Goal: Navigation & Orientation: Find specific page/section

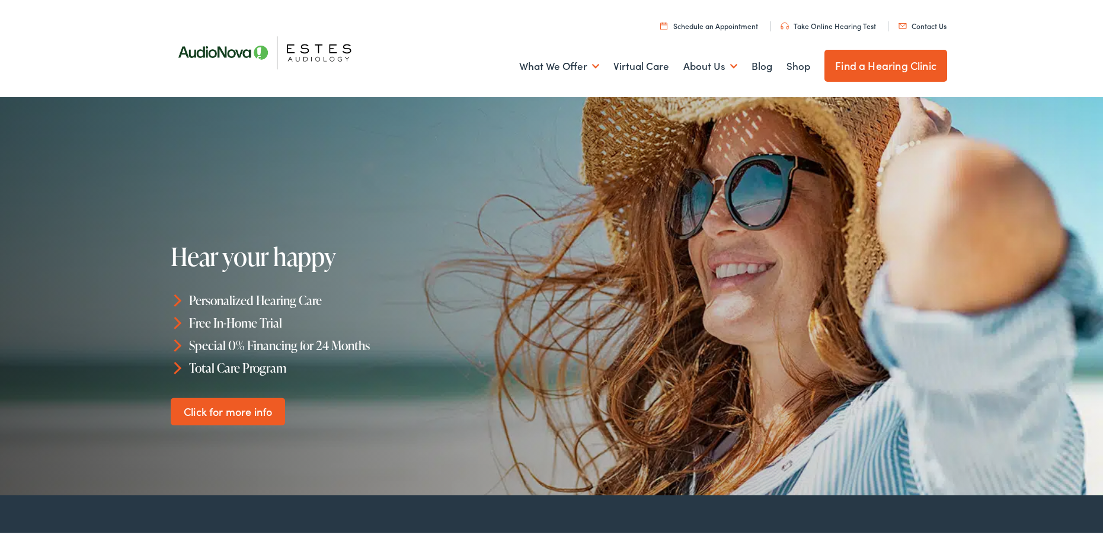
click at [854, 59] on link "Find a Hearing Clinic" at bounding box center [886, 63] width 123 height 32
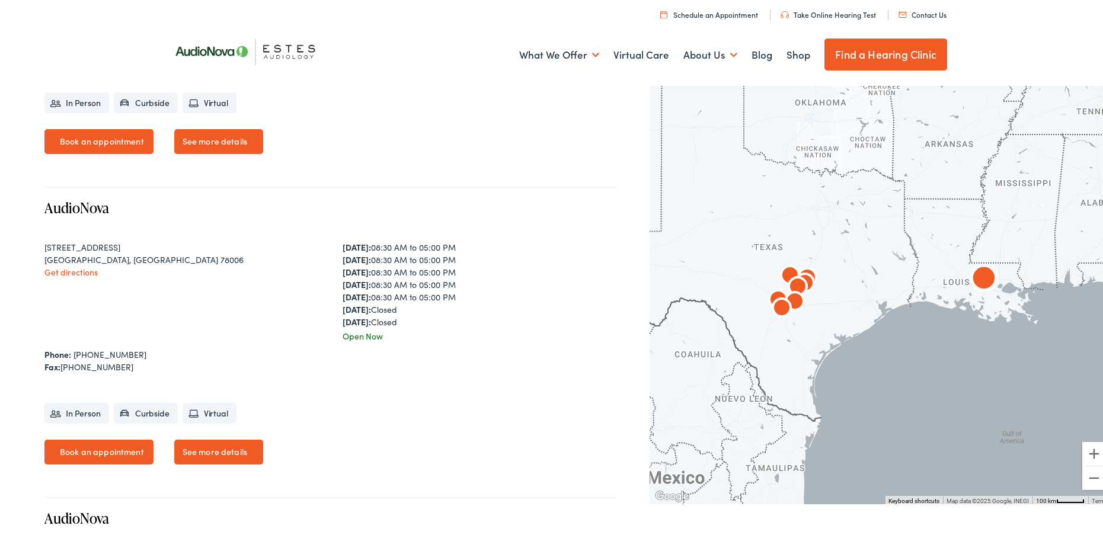
scroll to position [1126, 0]
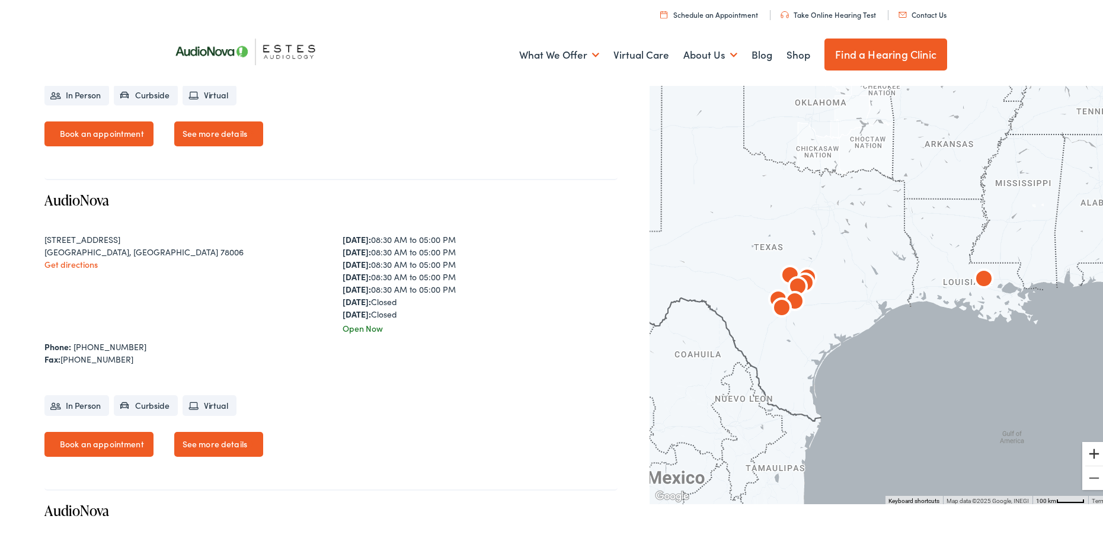
click at [1086, 453] on button "Zoom in" at bounding box center [1095, 452] width 24 height 24
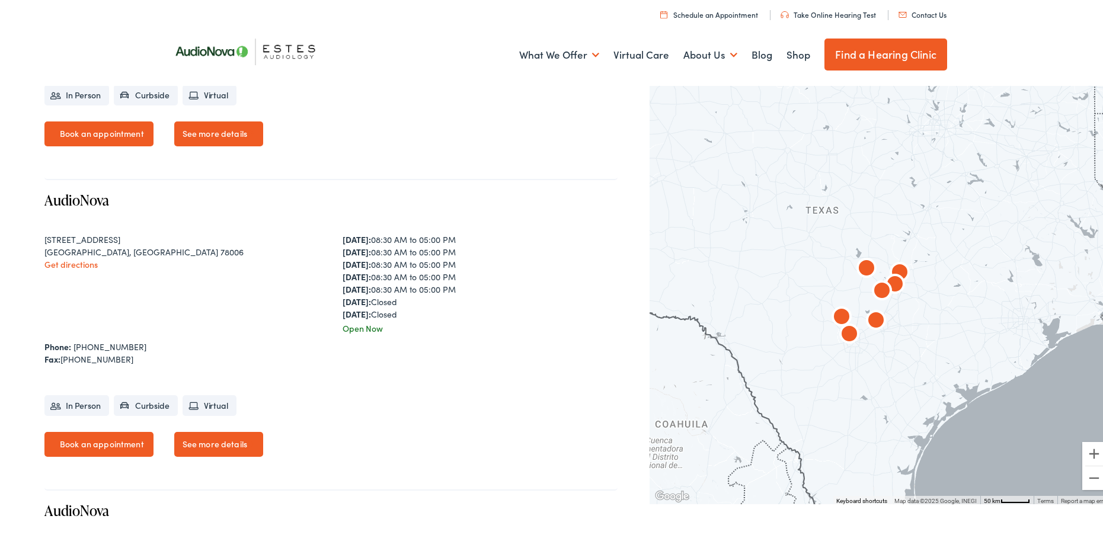
drag, startPoint x: 788, startPoint y: 350, endPoint x: 969, endPoint y: 360, distance: 181.7
click at [959, 360] on div at bounding box center [881, 291] width 462 height 422
click at [1088, 458] on button "Zoom in" at bounding box center [1095, 452] width 24 height 24
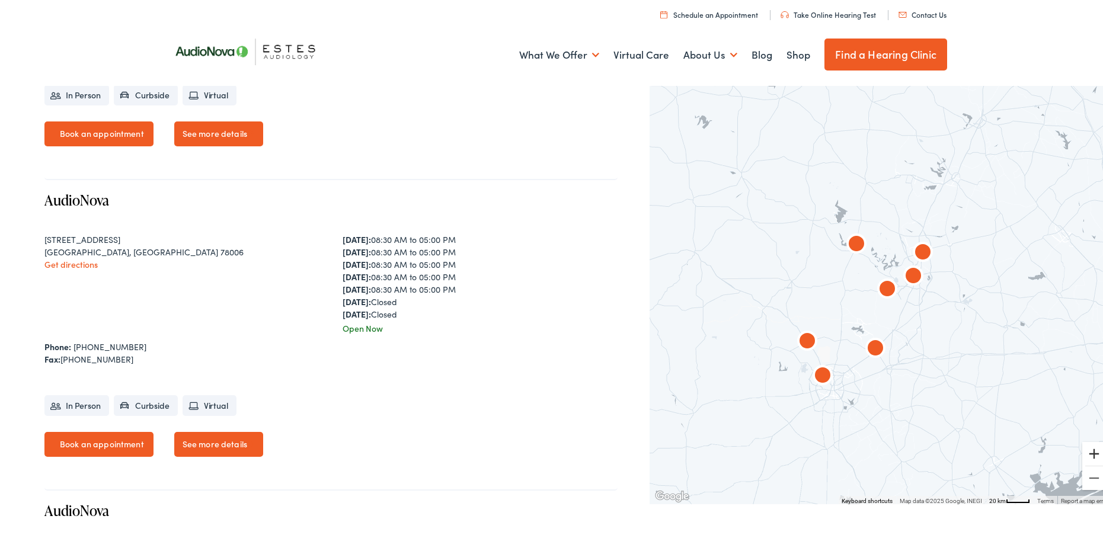
click at [1085, 455] on button "Zoom in" at bounding box center [1095, 452] width 24 height 24
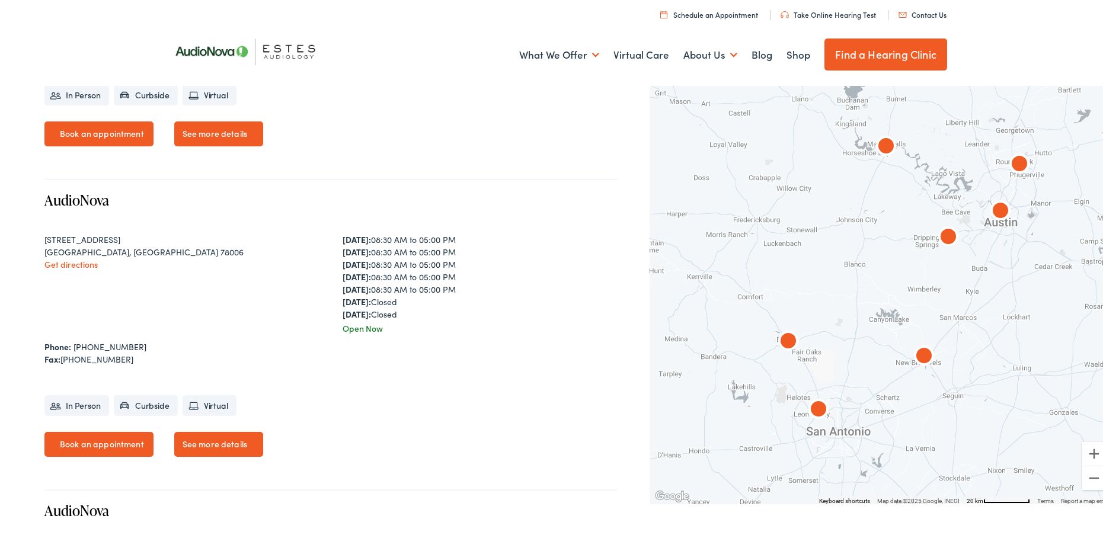
drag, startPoint x: 822, startPoint y: 370, endPoint x: 923, endPoint y: 390, distance: 102.8
click at [879, 320] on div at bounding box center [881, 291] width 462 height 422
click at [1083, 451] on button "Zoom in" at bounding box center [1095, 452] width 24 height 24
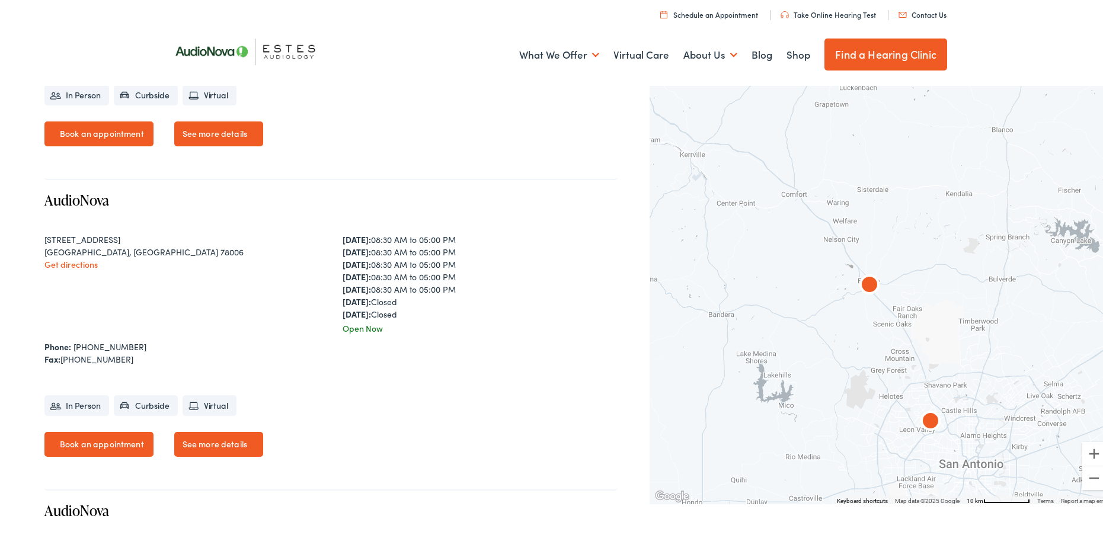
drag, startPoint x: 840, startPoint y: 350, endPoint x: 1010, endPoint y: 242, distance: 201.0
click at [1010, 242] on div at bounding box center [881, 291] width 462 height 422
click at [1090, 451] on button "Zoom in" at bounding box center [1095, 452] width 24 height 24
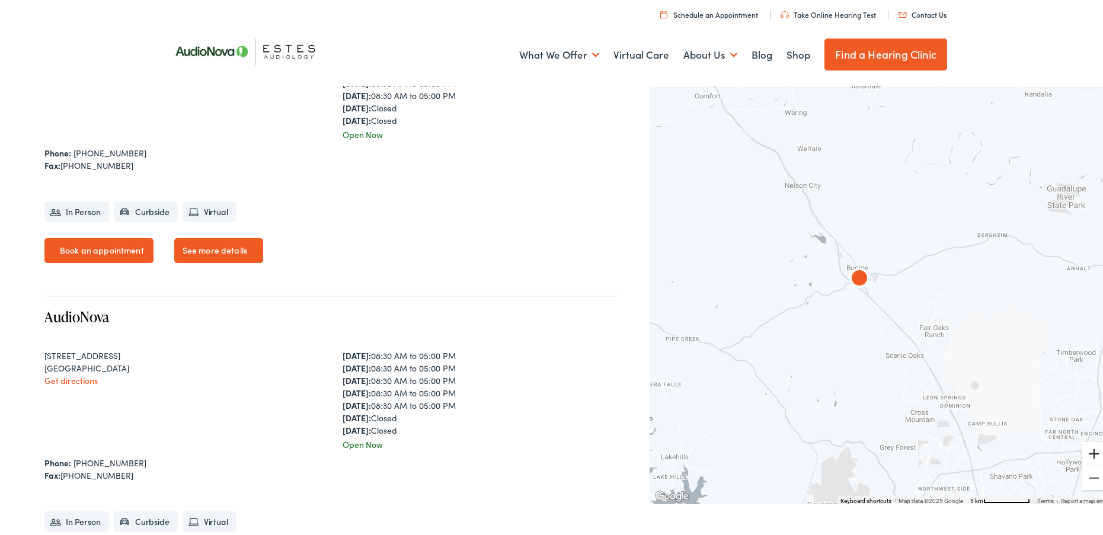
scroll to position [1660, 0]
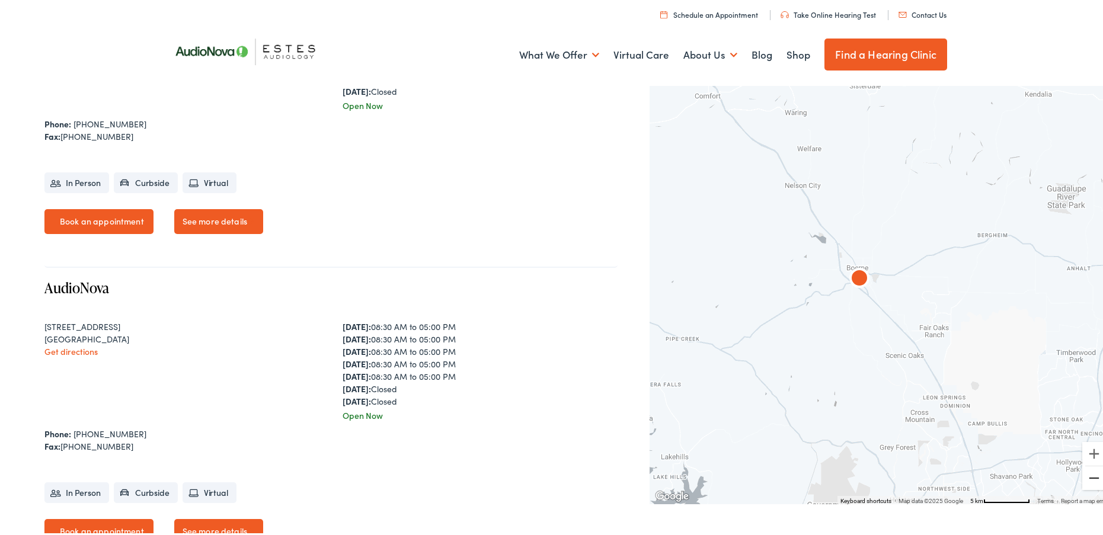
click at [1088, 475] on button "Zoom out" at bounding box center [1095, 476] width 24 height 24
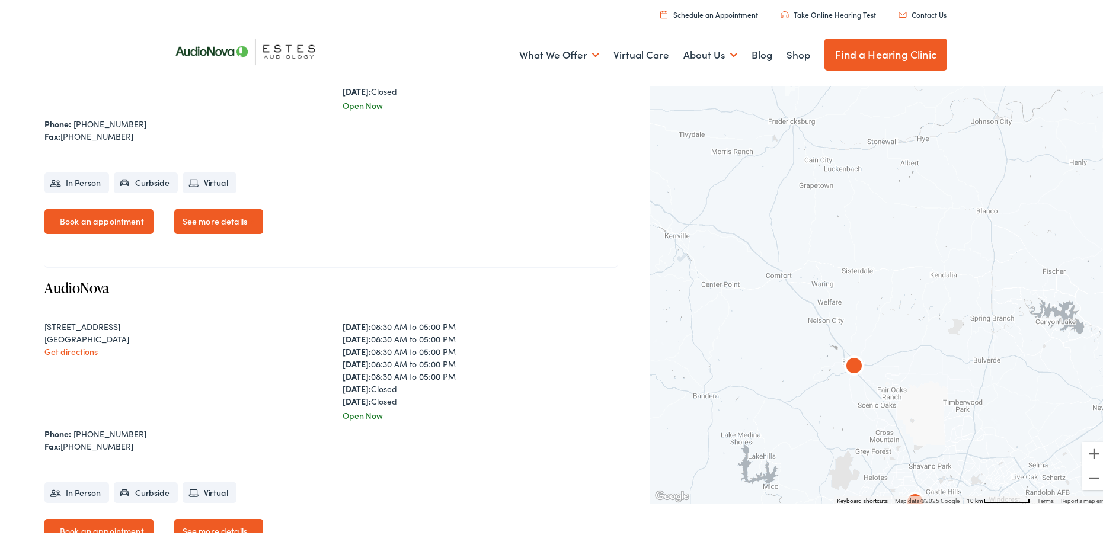
drag, startPoint x: 1020, startPoint y: 317, endPoint x: 1004, endPoint y: 398, distance: 82.9
click at [1004, 398] on div at bounding box center [881, 291] width 462 height 422
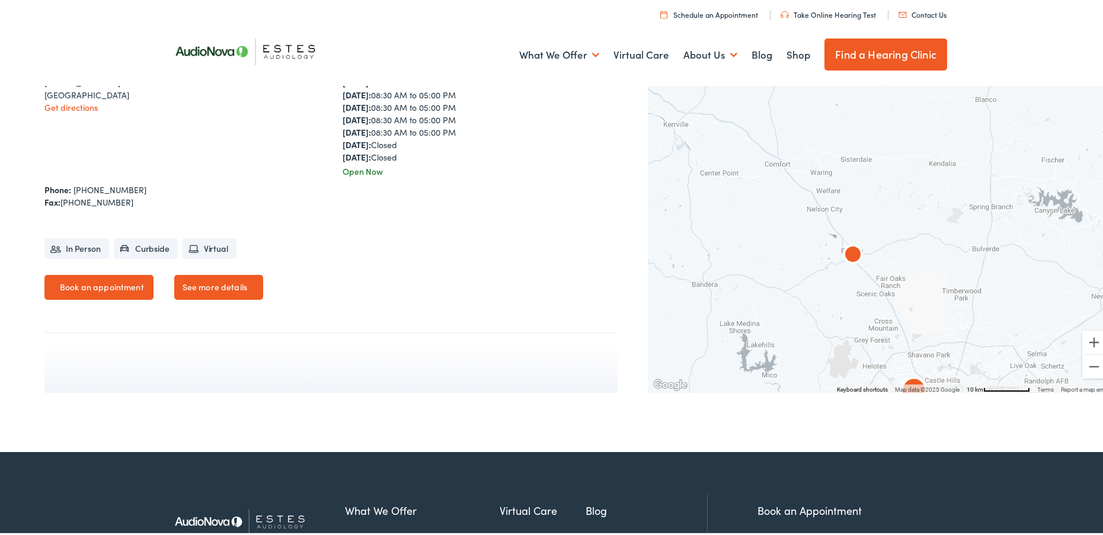
scroll to position [2609, 0]
